Goal: Check status: Check status

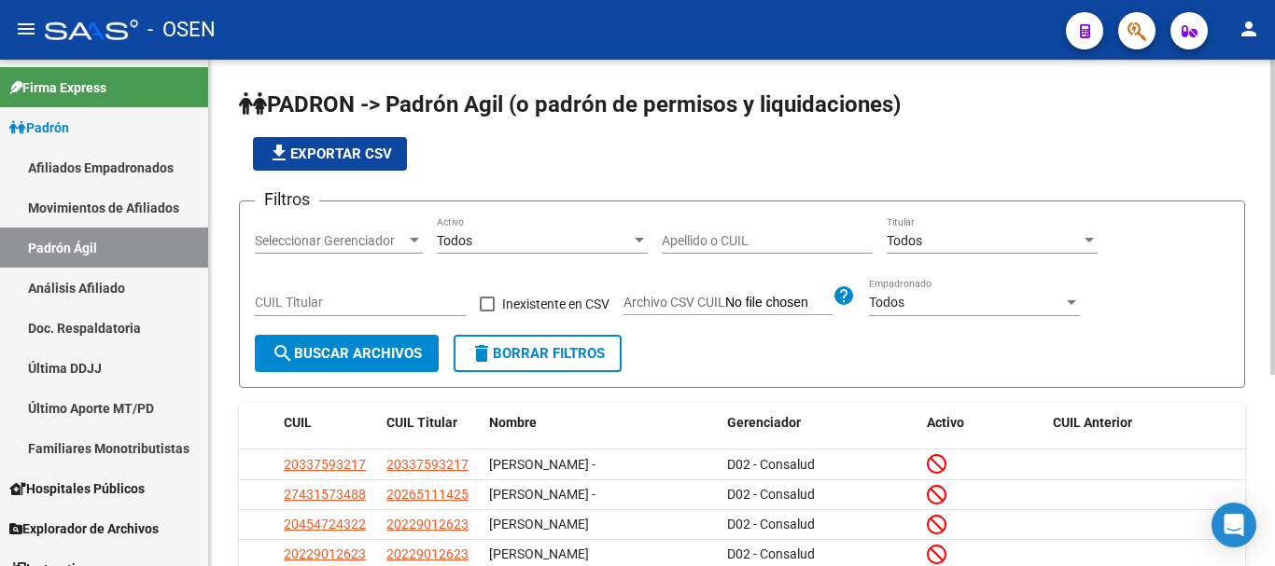
click at [342, 301] on input "CUIL Titular" at bounding box center [360, 303] width 211 height 16
paste input "20-31979306-3"
type input "20-31979306-3"
click at [380, 351] on span "search Buscar Archivos" at bounding box center [347, 353] width 150 height 17
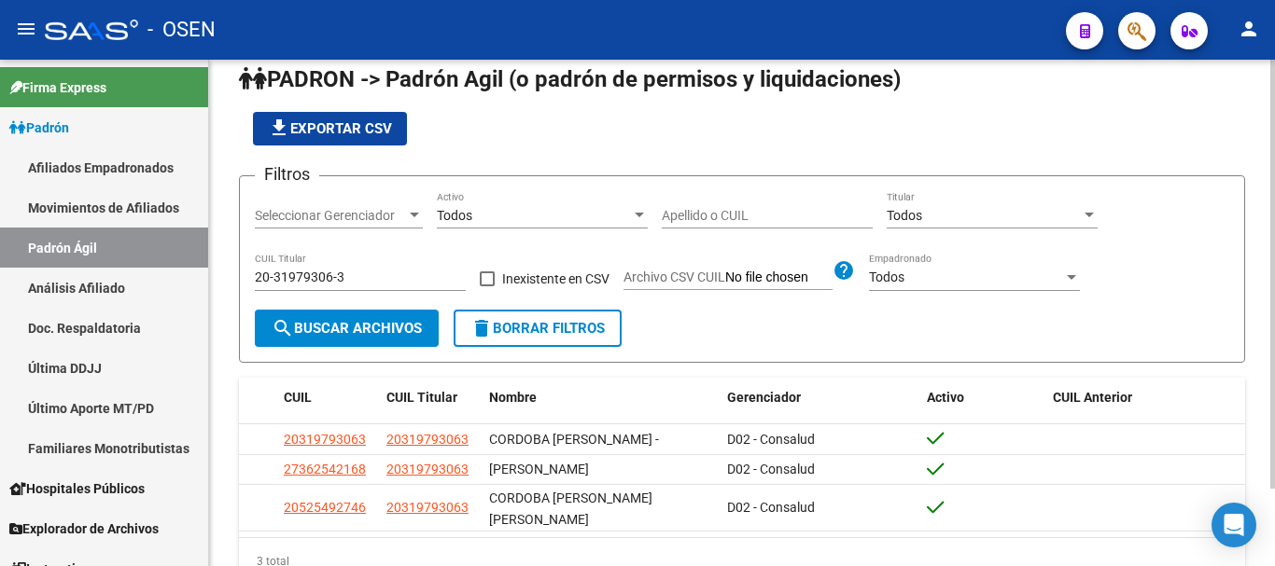
scroll to position [91, 0]
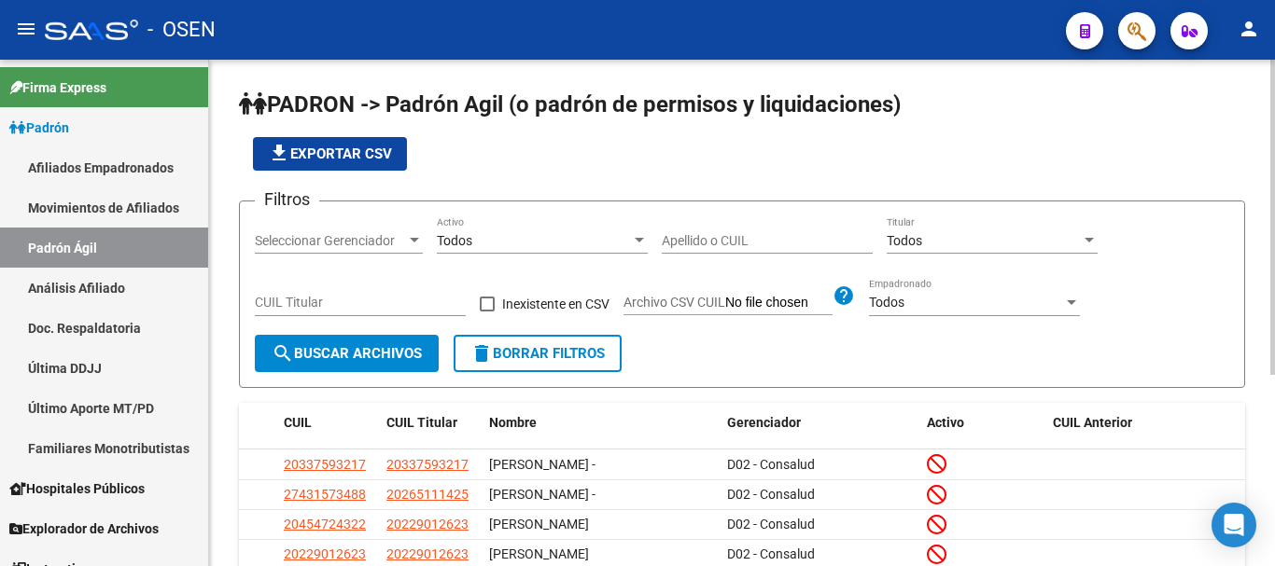
click at [325, 289] on div "CUIL Titular" at bounding box center [360, 297] width 211 height 37
paste input "20-27705312-9"
type input "20-27705312-9"
click at [353, 358] on span "search Buscar Archivos" at bounding box center [347, 353] width 150 height 17
click at [399, 364] on button "search Buscar Archivos" at bounding box center [347, 353] width 184 height 37
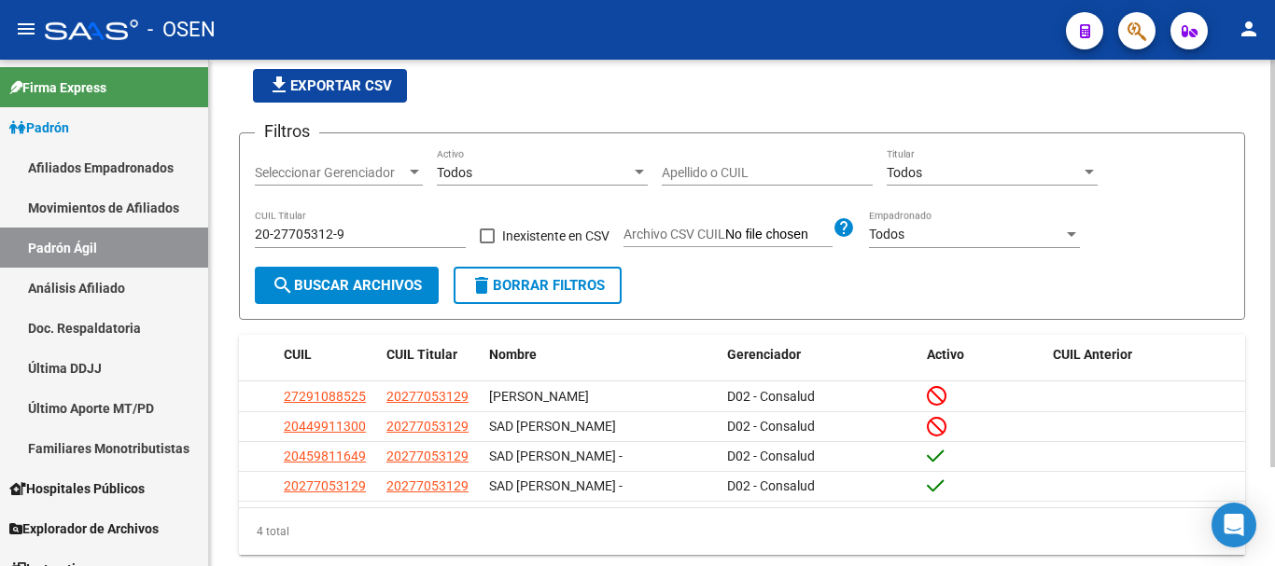
scroll to position [122, 0]
